Goal: Share content: Share content

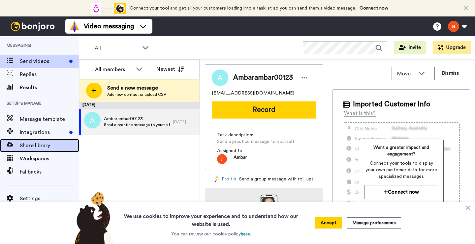
click at [39, 148] on span "Share library" at bounding box center [49, 146] width 59 height 8
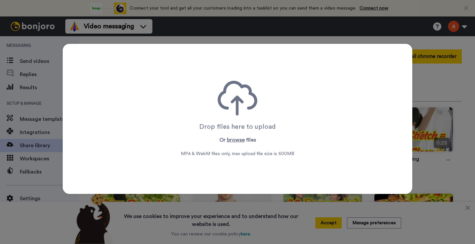
click at [235, 142] on button "browse" at bounding box center [236, 140] width 18 height 8
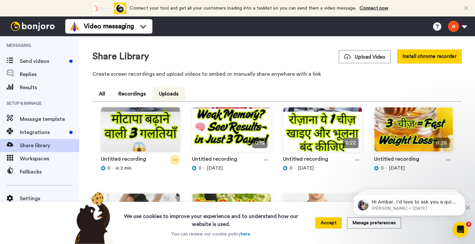
click at [174, 160] on icon at bounding box center [175, 160] width 4 height 5
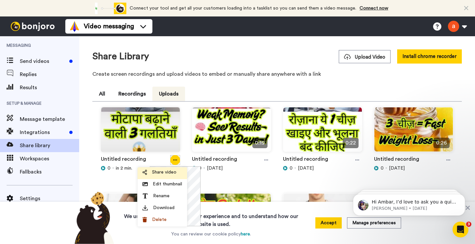
click at [165, 170] on span "Share video" at bounding box center [164, 172] width 24 height 7
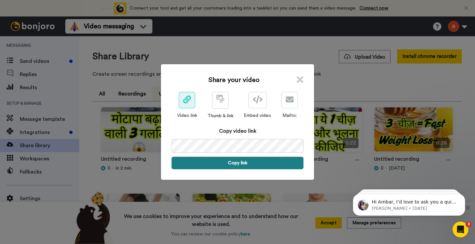
click at [246, 168] on button "Copy link" at bounding box center [237, 163] width 132 height 13
